Goal: Entertainment & Leisure: Consume media (video, audio)

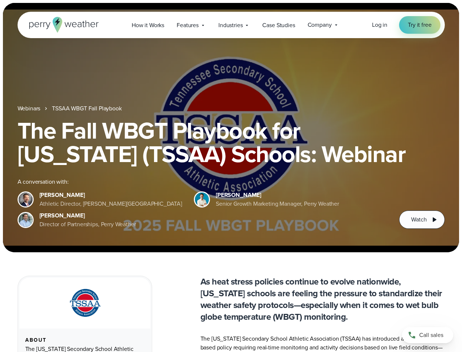
click at [231, 176] on div "The Fall WBGT Playbook for [US_STATE] (TSSAA) Schools: Webinar A conversation w…" at bounding box center [232, 174] width 428 height 110
click at [231, 25] on span "Industries" at bounding box center [231, 25] width 24 height 9
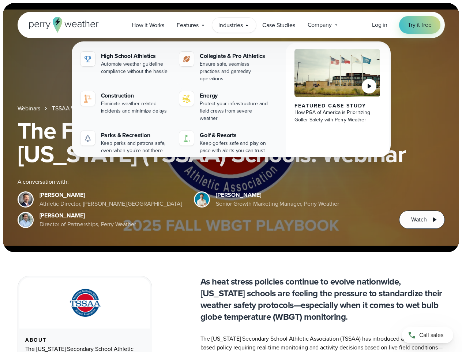
click at [231, 127] on h1 "The Fall WBGT Playbook for [US_STATE] (TSSAA) Schools: Webinar" at bounding box center [232, 142] width 428 height 47
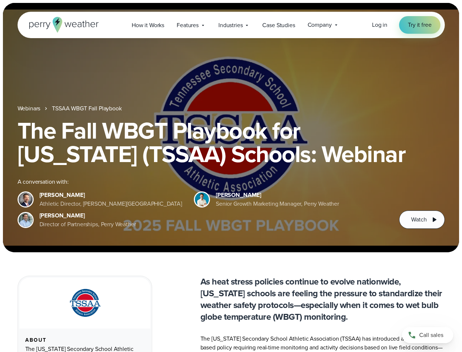
click at [88, 108] on link "TSSAA WBGT Fall Playbook" at bounding box center [87, 108] width 70 height 9
click at [422, 219] on span "Watch" at bounding box center [419, 219] width 15 height 9
